Goal: Check status: Check status

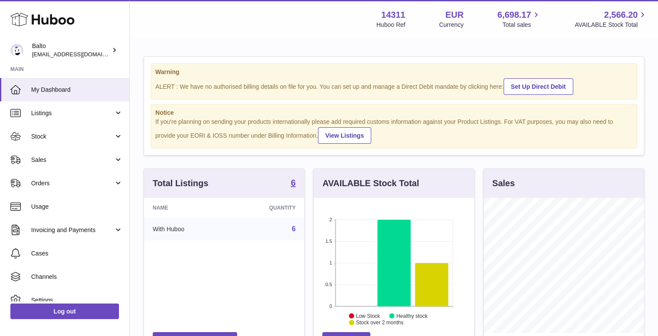
scroll to position [135, 160]
click at [48, 181] on span "Orders" at bounding box center [72, 183] width 83 height 8
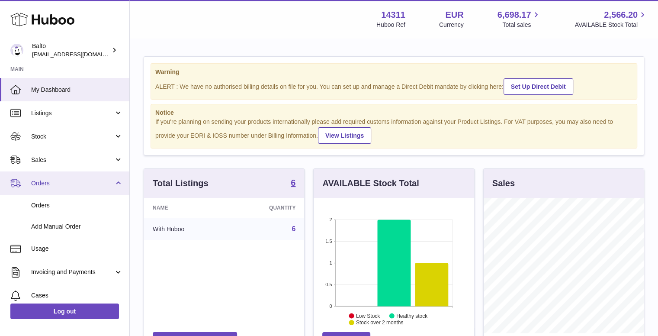
click at [88, 186] on span "Orders" at bounding box center [72, 183] width 83 height 8
click at [56, 188] on link "Orders" at bounding box center [64, 182] width 129 height 23
click at [67, 185] on span "Orders" at bounding box center [72, 183] width 83 height 8
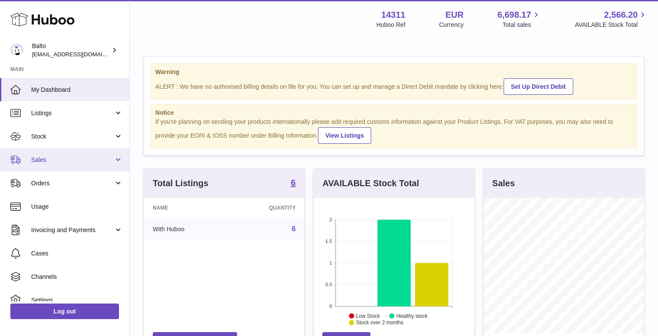
click at [66, 163] on span "Sales" at bounding box center [72, 160] width 83 height 8
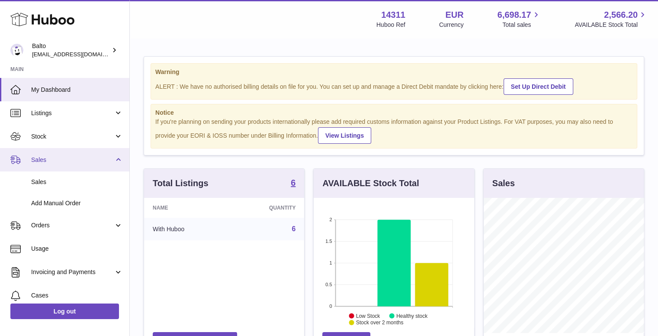
click at [66, 163] on span "Sales" at bounding box center [72, 160] width 83 height 8
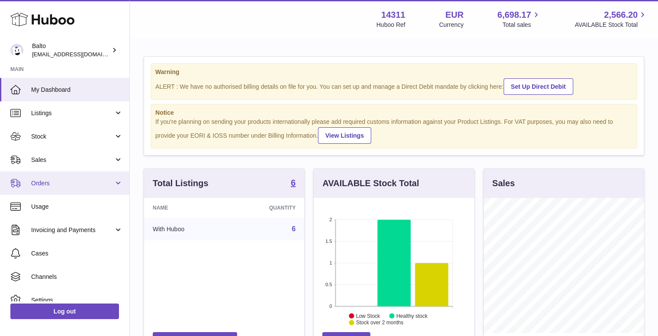
click at [70, 183] on span "Orders" at bounding box center [72, 183] width 83 height 8
click at [92, 189] on link "Orders" at bounding box center [64, 182] width 129 height 23
click at [107, 180] on span "Orders" at bounding box center [72, 183] width 83 height 8
click at [89, 175] on link "Orders" at bounding box center [64, 182] width 129 height 23
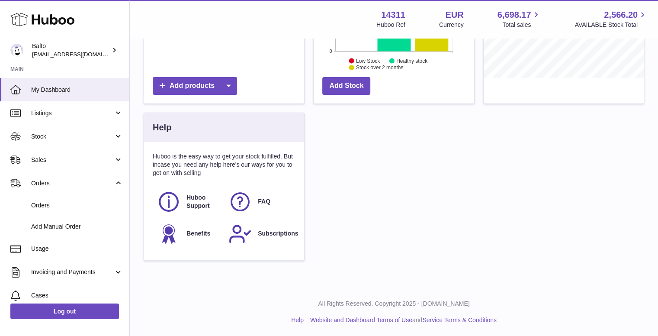
scroll to position [82, 0]
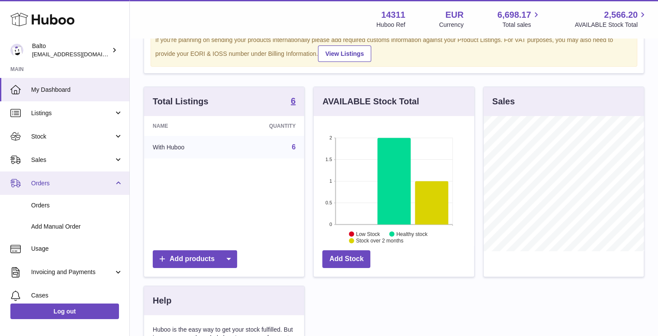
click at [106, 185] on span "Orders" at bounding box center [72, 183] width 83 height 8
click at [64, 185] on span "Orders" at bounding box center [72, 183] width 83 height 8
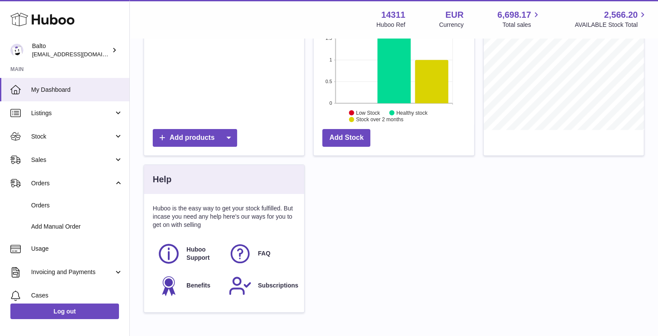
scroll to position [255, 0]
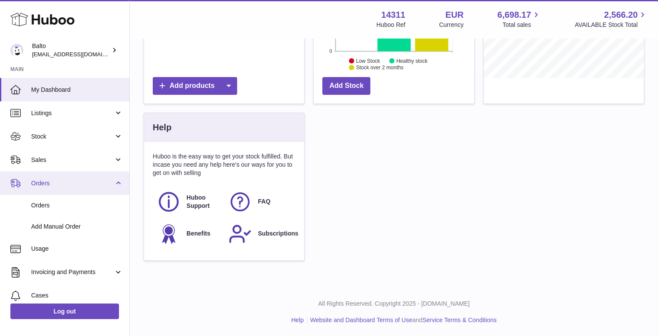
click at [64, 185] on span "Orders" at bounding box center [72, 183] width 83 height 8
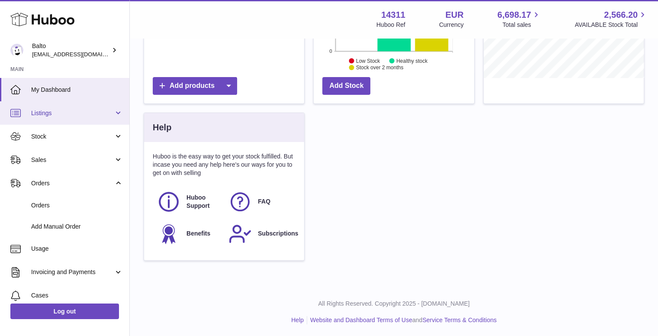
click at [85, 120] on link "Listings" at bounding box center [64, 112] width 129 height 23
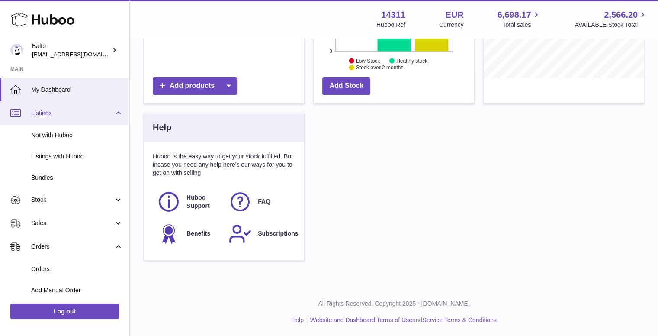
click at [85, 120] on link "Listings" at bounding box center [64, 112] width 129 height 23
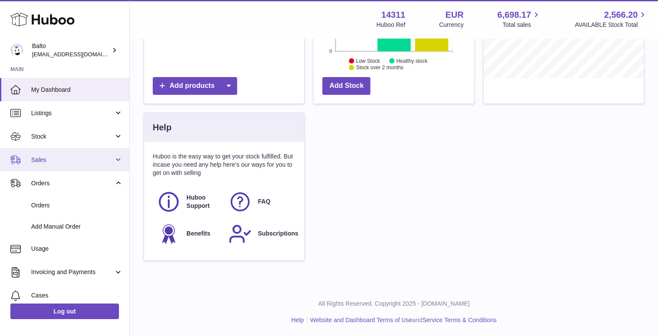
click at [67, 163] on span "Sales" at bounding box center [72, 160] width 83 height 8
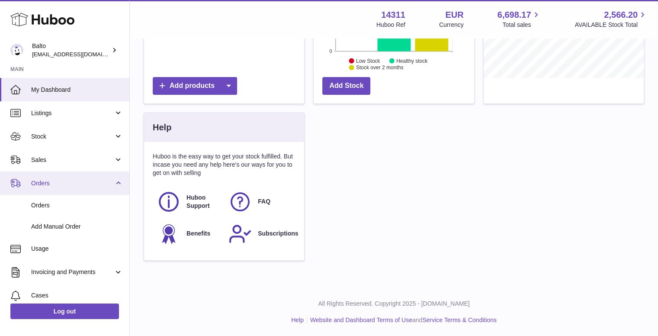
click at [68, 183] on span "Orders" at bounding box center [72, 183] width 83 height 8
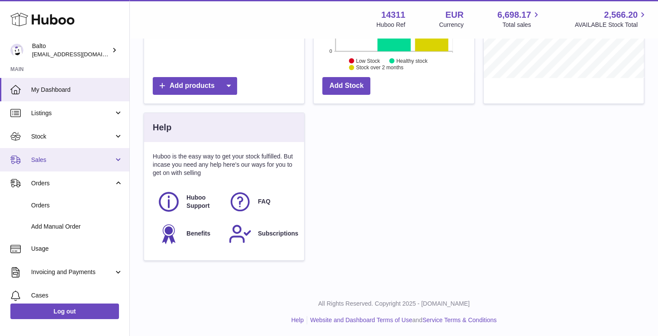
click at [77, 159] on span "Sales" at bounding box center [72, 160] width 83 height 8
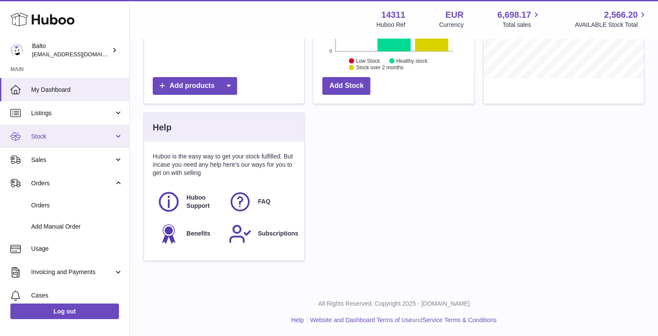
click at [75, 129] on link "Stock" at bounding box center [64, 136] width 129 height 23
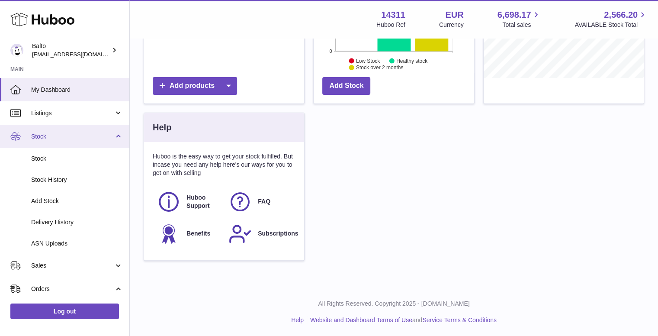
click at [75, 129] on link "Stock" at bounding box center [64, 136] width 129 height 23
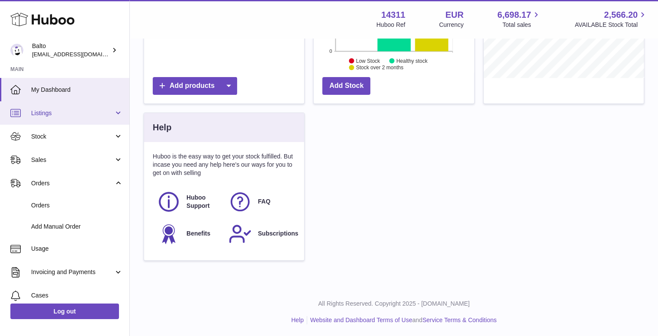
click at [77, 115] on span "Listings" at bounding box center [72, 113] width 83 height 8
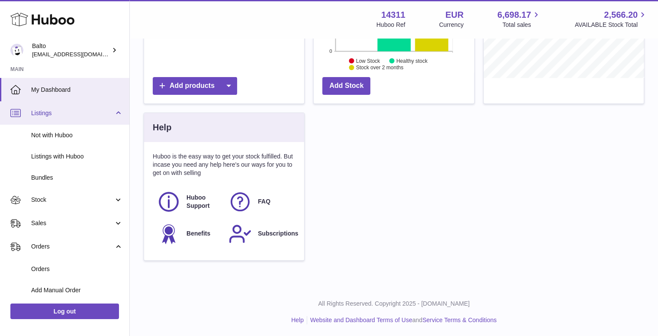
click at [77, 115] on span "Listings" at bounding box center [72, 113] width 83 height 8
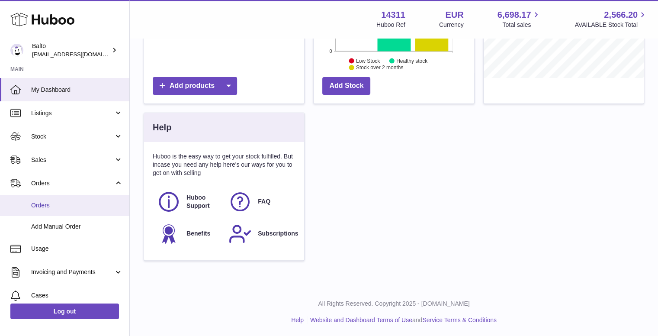
click at [69, 202] on span "Orders" at bounding box center [77, 205] width 92 height 8
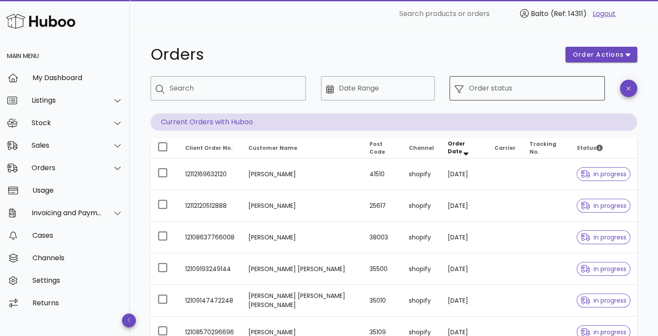
click at [502, 81] on input "Order status" at bounding box center [533, 88] width 131 height 14
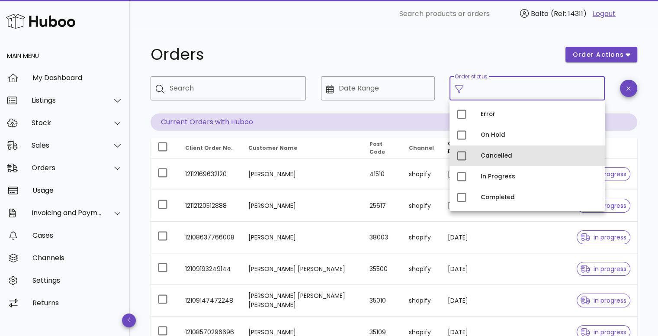
click at [495, 159] on div "Cancelled" at bounding box center [538, 155] width 117 height 7
type input "**********"
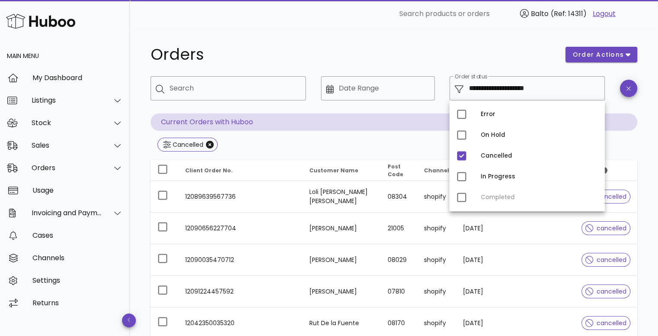
click at [413, 47] on h1 "Orders" at bounding box center [352, 55] width 404 height 16
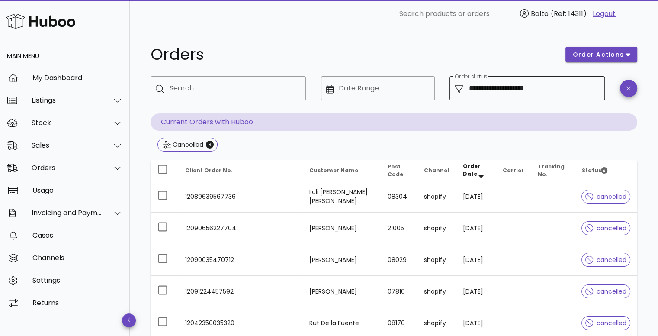
click at [496, 79] on div "**********" at bounding box center [533, 88] width 131 height 24
click at [499, 93] on input "**********" at bounding box center [533, 88] width 131 height 14
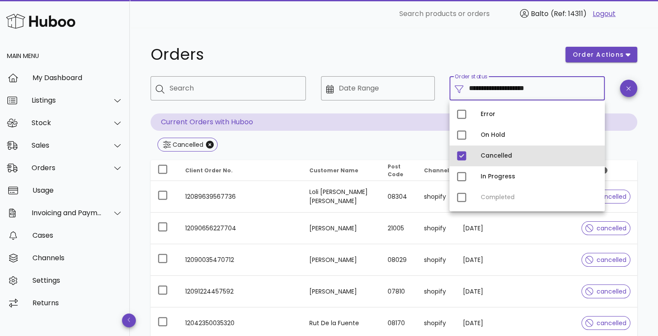
click at [482, 155] on div "Cancelled" at bounding box center [538, 155] width 117 height 7
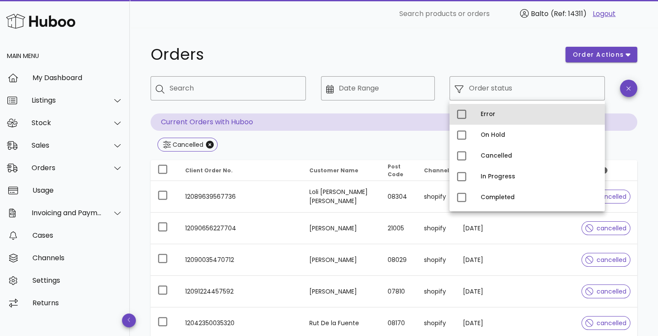
click at [478, 113] on div "Error" at bounding box center [526, 114] width 155 height 21
type input "**********"
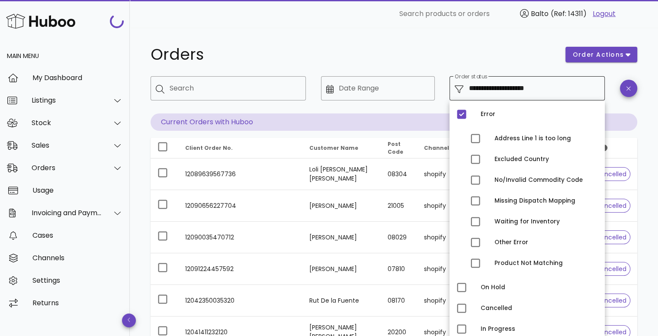
click at [480, 91] on input "**********" at bounding box center [533, 88] width 131 height 14
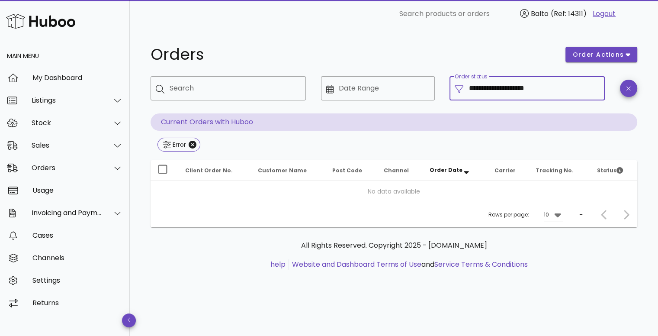
click at [487, 88] on input "**********" at bounding box center [533, 88] width 131 height 14
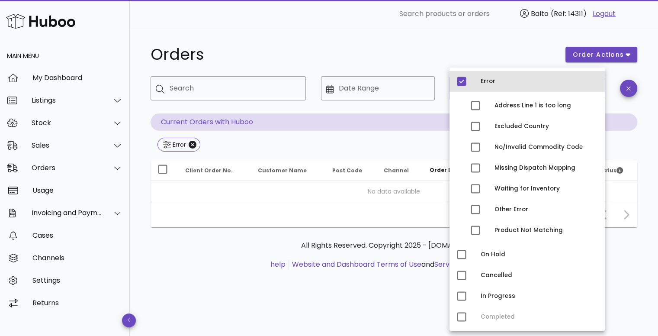
click at [476, 80] on div "Error" at bounding box center [526, 81] width 155 height 21
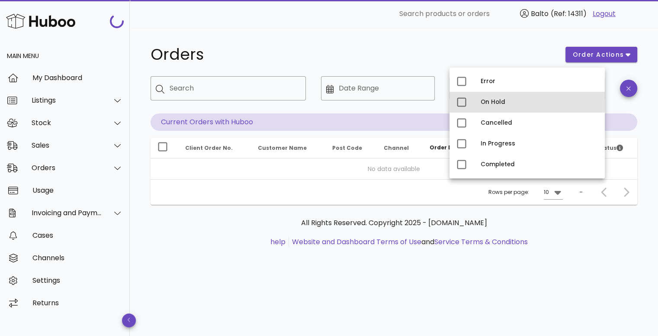
click at [484, 102] on div "On Hold" at bounding box center [538, 102] width 117 height 7
type input "**********"
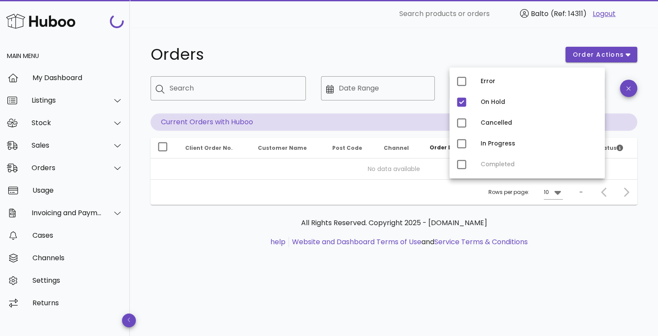
click at [429, 56] on h1 "Orders" at bounding box center [352, 55] width 404 height 16
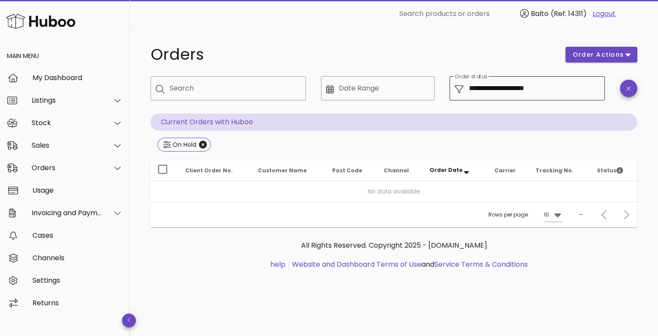
click at [483, 77] on label "Order status" at bounding box center [471, 77] width 32 height 6
click at [483, 81] on input "**********" at bounding box center [533, 88] width 131 height 14
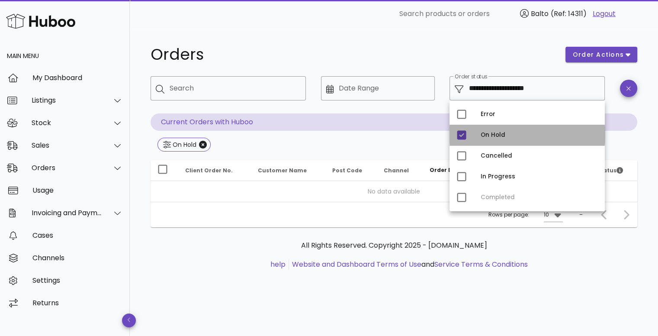
click at [475, 135] on div "On Hold" at bounding box center [526, 135] width 155 height 21
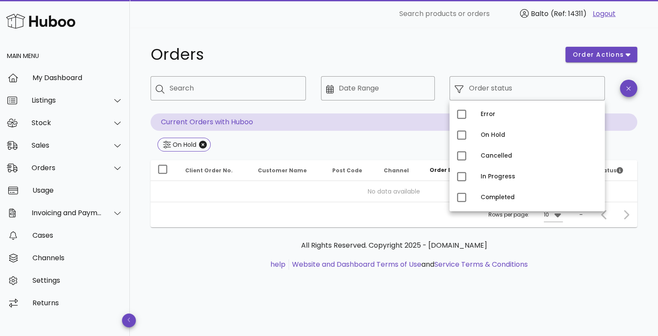
click at [433, 58] on h1 "Orders" at bounding box center [352, 55] width 404 height 16
